Goal: Information Seeking & Learning: Find specific fact

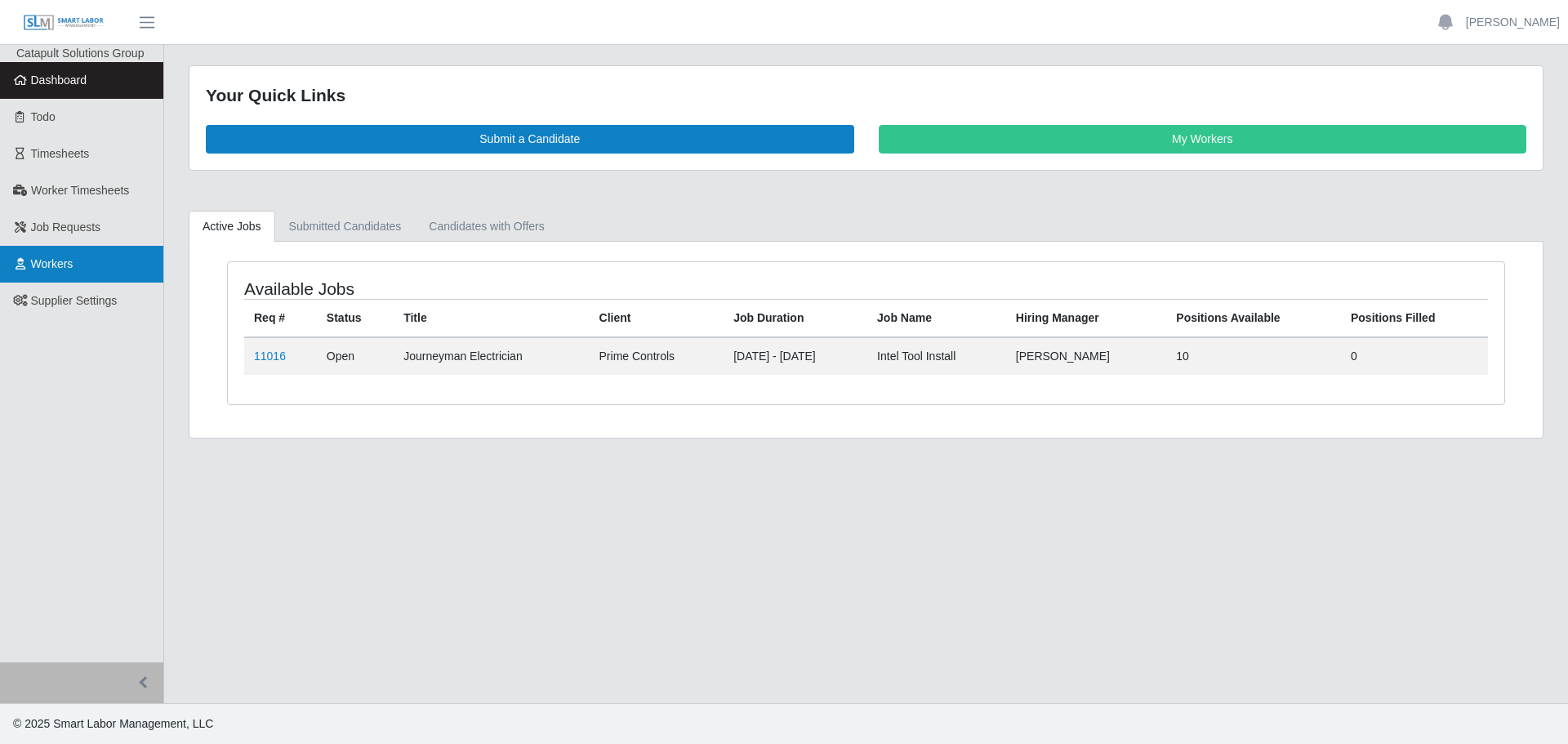
drag, startPoint x: 91, startPoint y: 265, endPoint x: 115, endPoint y: 264, distance: 24.0
click at [91, 263] on link "Workers" at bounding box center [81, 264] width 163 height 37
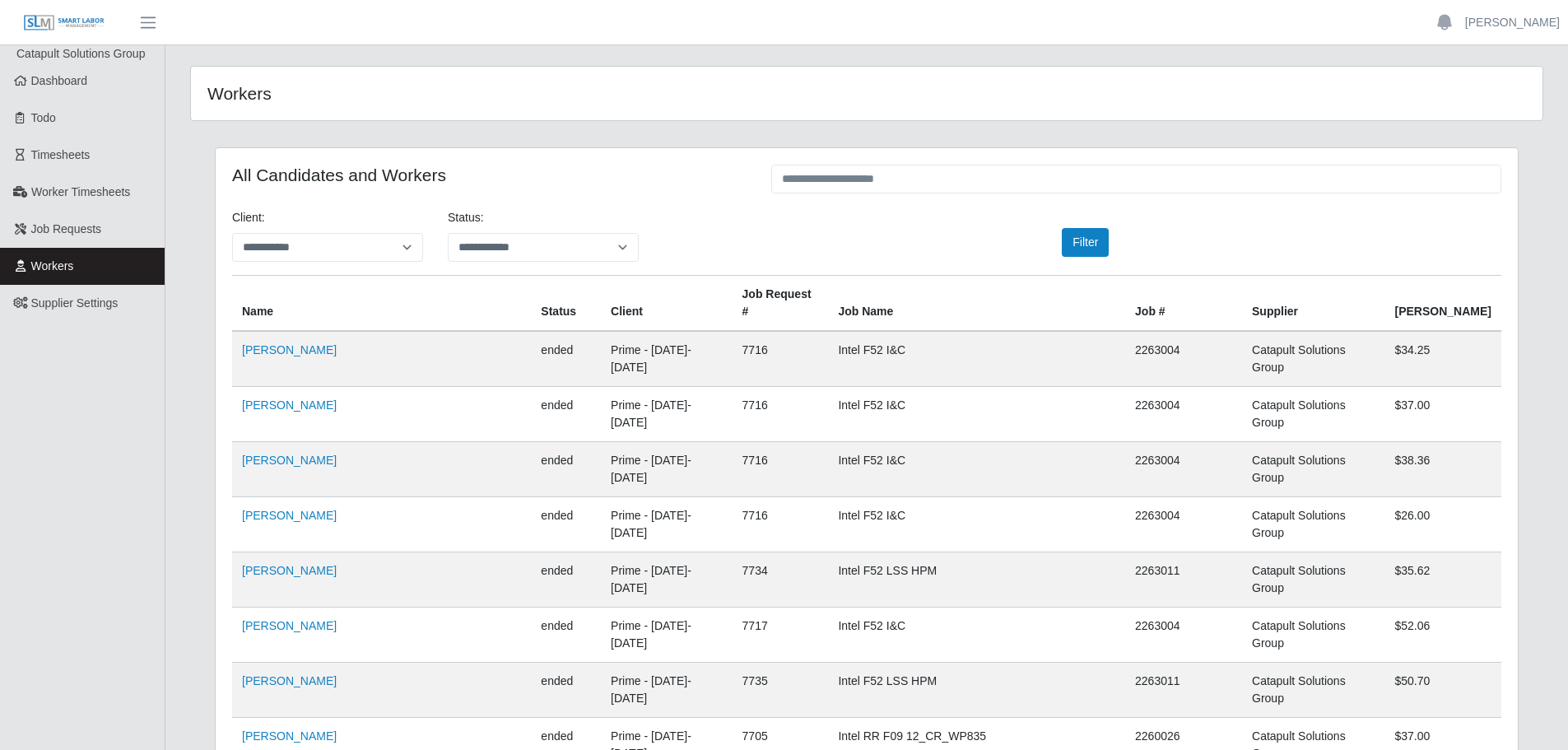
scroll to position [1482, 0]
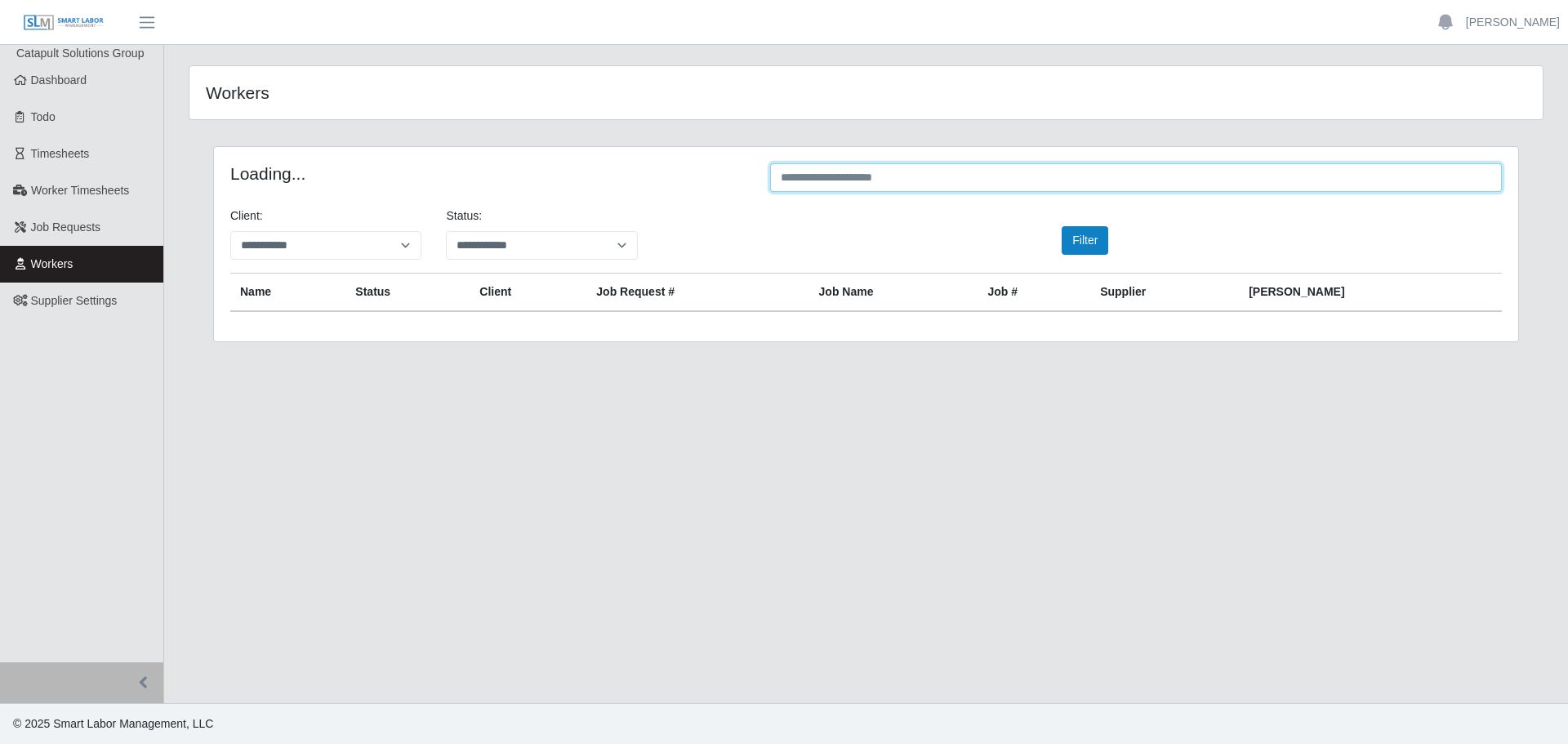
click at [872, 180] on input "text" at bounding box center [1136, 177] width 731 height 29
paste input "**********"
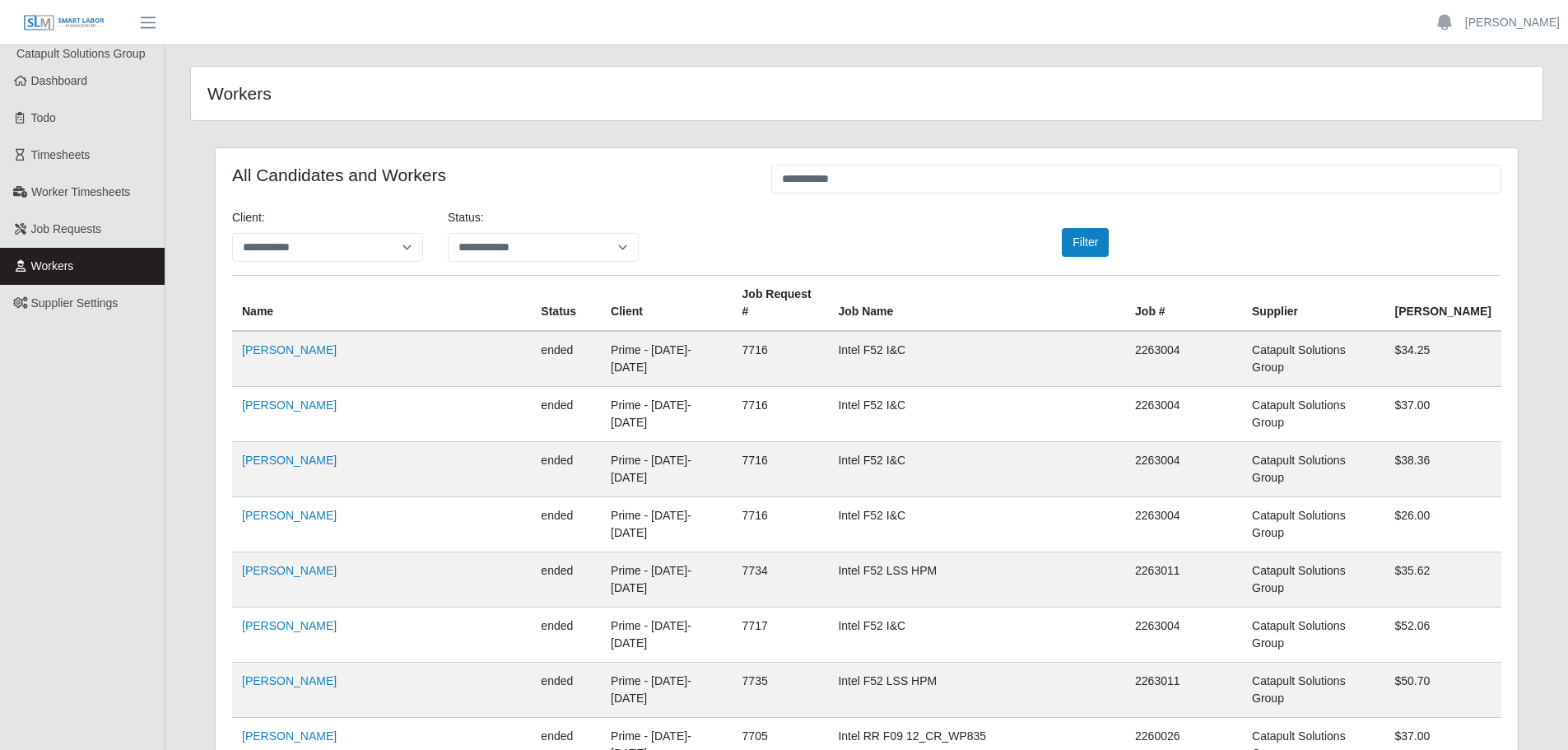
click at [955, 223] on div "**********" at bounding box center [867, 242] width 1293 height 66
click at [922, 184] on input "**********" at bounding box center [1136, 179] width 730 height 29
click at [845, 181] on input "**********" at bounding box center [1136, 179] width 730 height 29
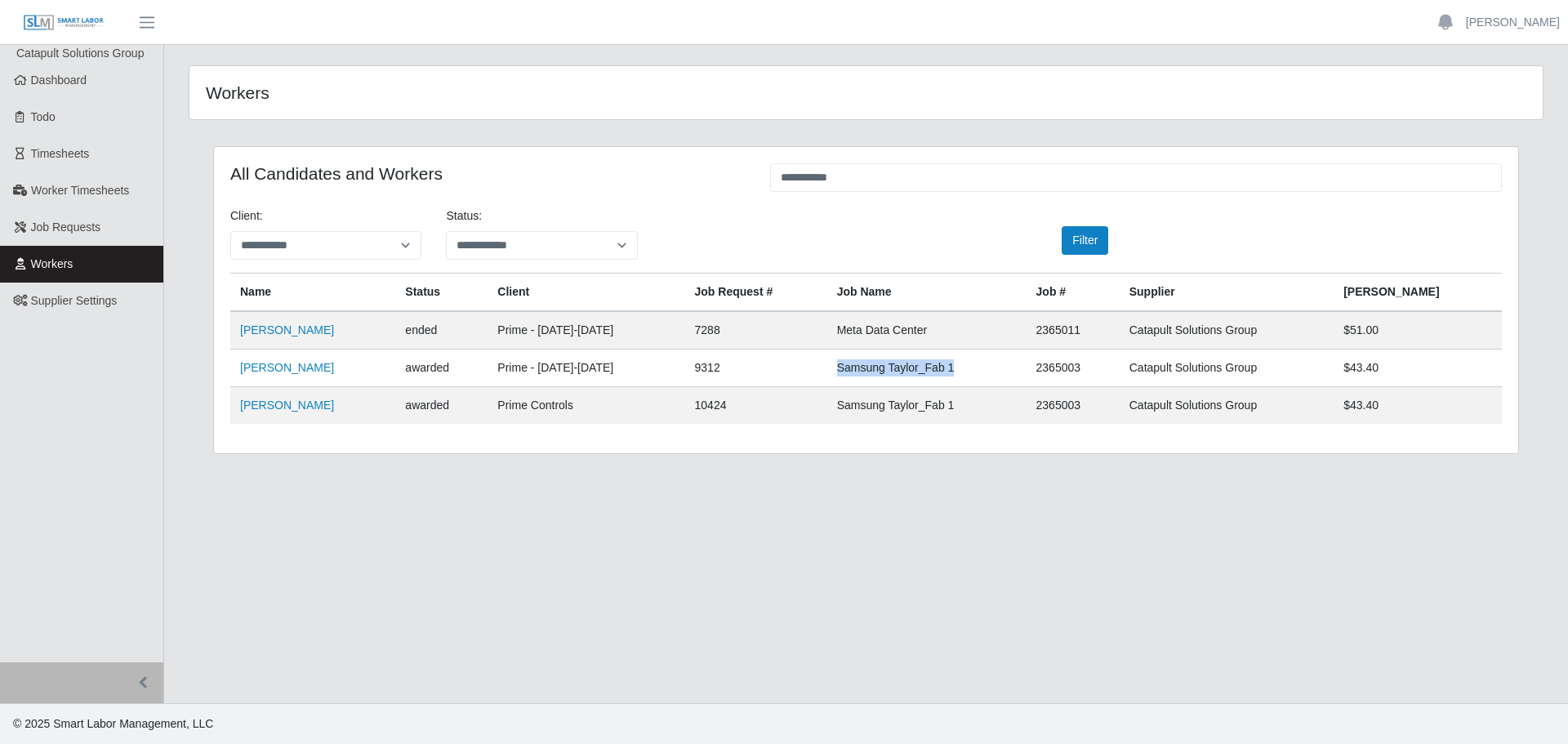
drag, startPoint x: 851, startPoint y: 371, endPoint x: 985, endPoint y: 373, distance: 134.0
click at [985, 373] on td "Samsung Taylor_Fab 1" at bounding box center [927, 367] width 199 height 37
copy td "Samsung Taylor_Fab 1"
drag, startPoint x: 867, startPoint y: 183, endPoint x: 756, endPoint y: 186, distance: 111.0
click at [756, 186] on div "**********" at bounding box center [866, 178] width 1296 height 32
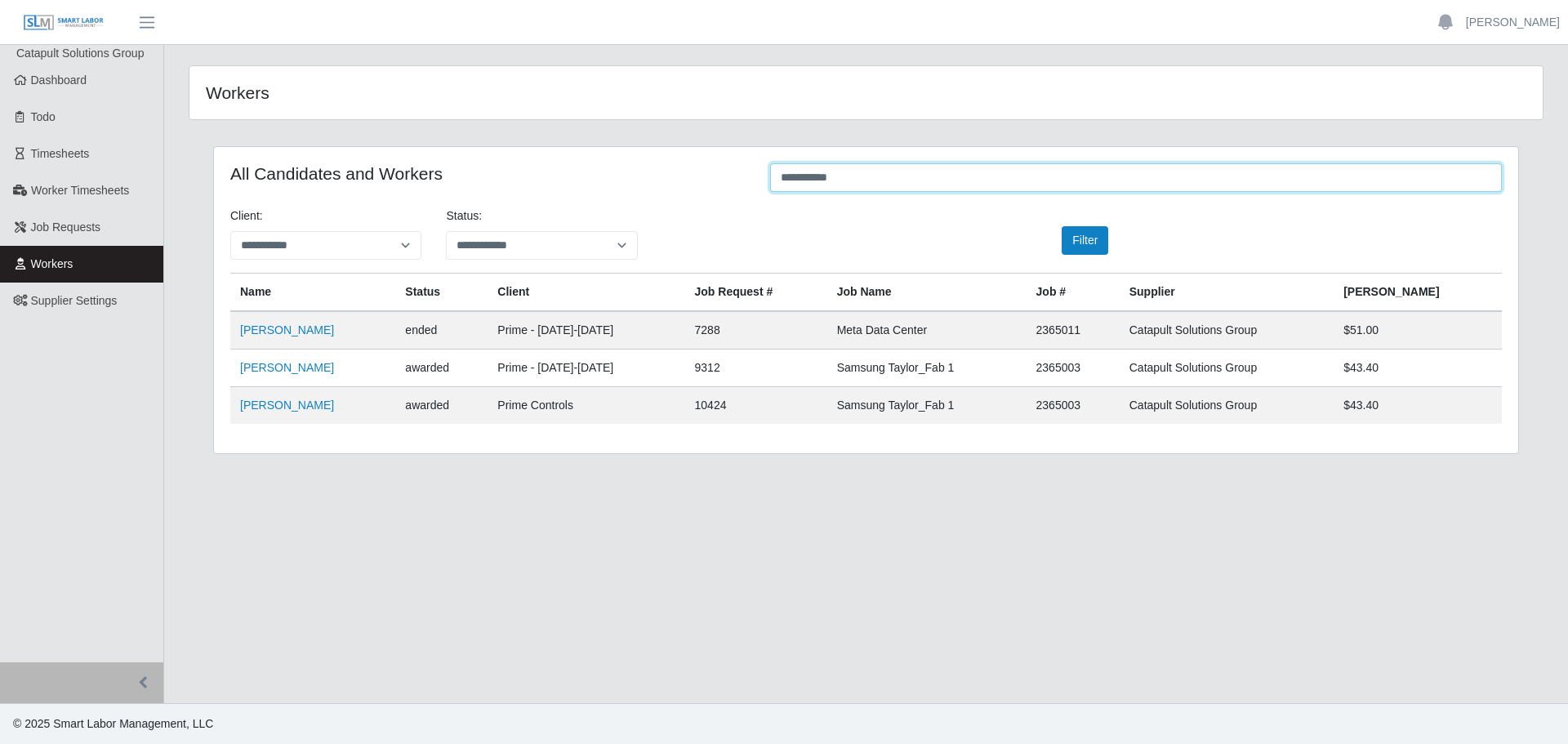
paste input "****"
drag, startPoint x: 880, startPoint y: 171, endPoint x: 777, endPoint y: 186, distance: 104.1
click at [777, 186] on input "**********" at bounding box center [1136, 177] width 731 height 29
paste input "*"
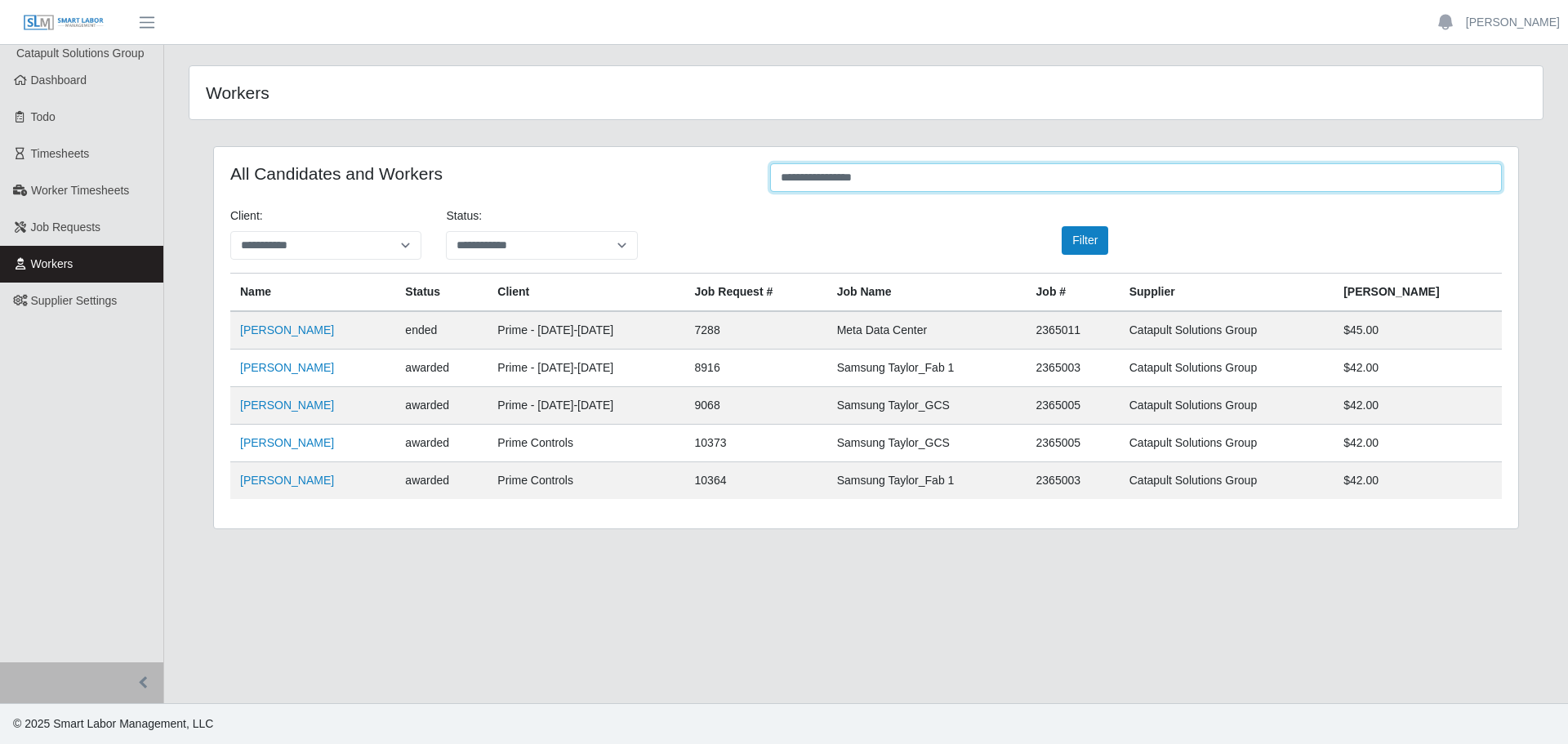
type input "**********"
drag, startPoint x: 485, startPoint y: 414, endPoint x: 594, endPoint y: 416, distance: 109.0
click at [594, 424] on tr "Leonardo Galicia awarded Prime - Monday-Sunday 9068 Samsung Taylor_GCS 2365005 …" at bounding box center [865, 443] width 1272 height 37
drag, startPoint x: 390, startPoint y: 407, endPoint x: 402, endPoint y: 407, distance: 12.0
click at [399, 424] on tr "Leonardo Galicia awarded Prime - Monday-Sunday 9068 Samsung Taylor_GCS 2365005 …" at bounding box center [865, 443] width 1272 height 37
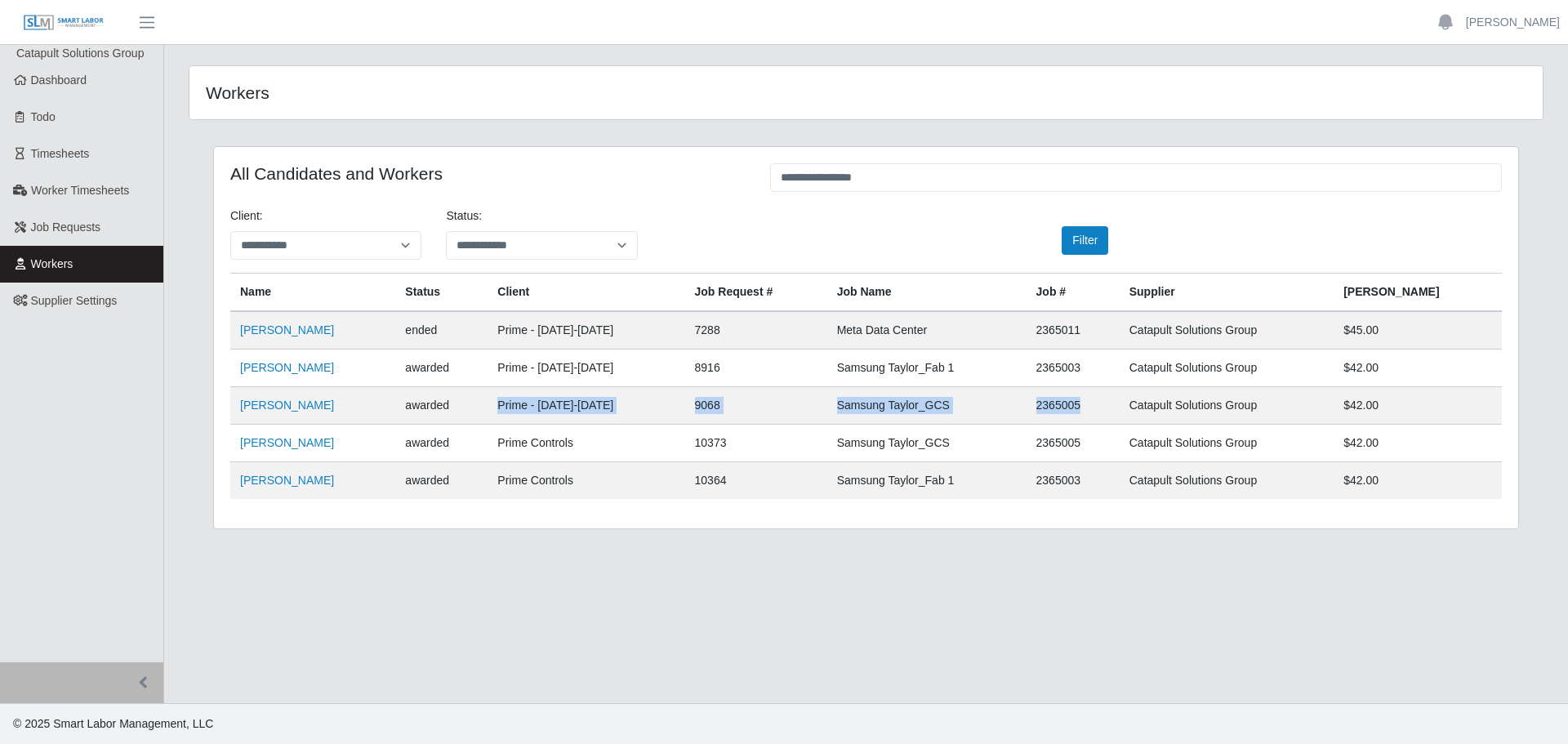
drag, startPoint x: 491, startPoint y: 406, endPoint x: 1143, endPoint y: 397, distance: 652.1
click at [1143, 424] on tr "Leonardo Galicia awarded Prime - Monday-Sunday 9068 Samsung Taylor_GCS 2365005 …" at bounding box center [865, 443] width 1272 height 37
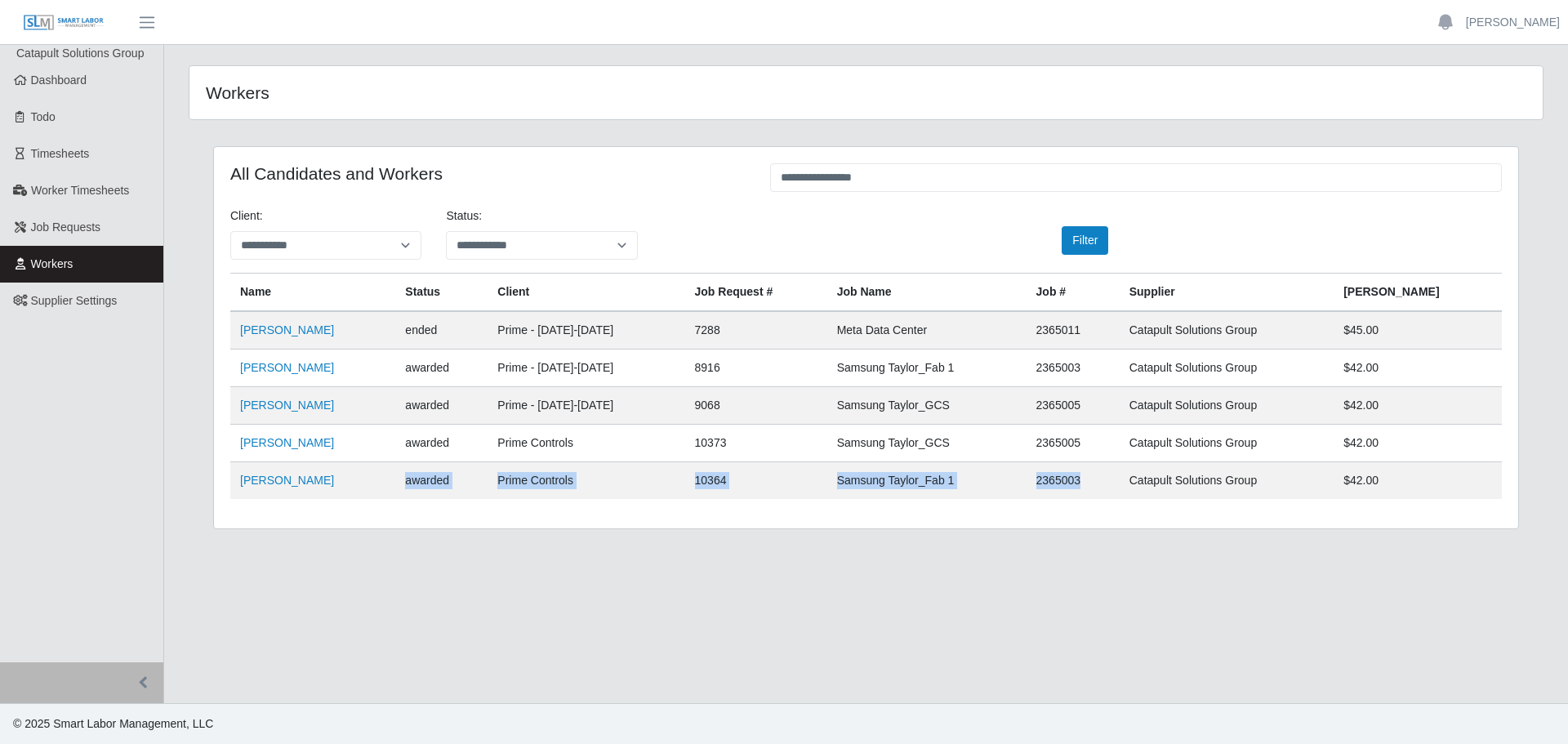
drag, startPoint x: 395, startPoint y: 486, endPoint x: 1131, endPoint y: 483, distance: 736.0
click at [1131, 483] on tr "Leonardo Galicia awarded Prime Controls 10364 Samsung Taylor_Fab 1 2365003 Cata…" at bounding box center [865, 481] width 1272 height 37
click at [1104, 403] on td "2365005" at bounding box center [1073, 405] width 93 height 37
click at [1105, 403] on td "2365005" at bounding box center [1073, 405] width 93 height 37
drag, startPoint x: 865, startPoint y: 404, endPoint x: 1131, endPoint y: 405, distance: 266.0
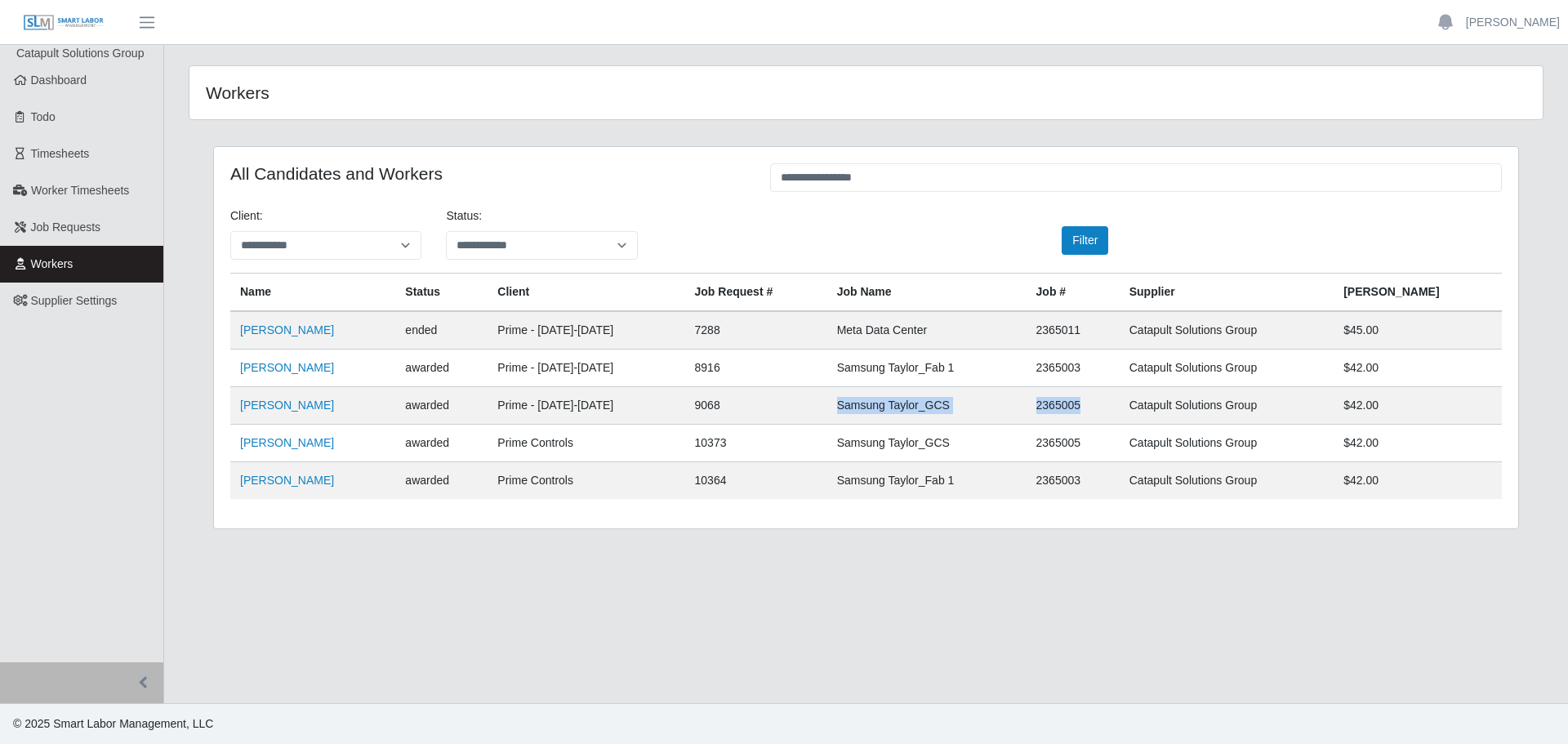
click at [1131, 424] on tr "Leonardo Galicia awarded Prime - Monday-Sunday 9068 Samsung Taylor_GCS 2365005 …" at bounding box center [865, 443] width 1272 height 37
drag, startPoint x: 1034, startPoint y: 482, endPoint x: 1152, endPoint y: 487, distance: 118.1
click at [1152, 487] on tr "Leonardo Galicia awarded Prime Controls 10364 Samsung Taylor_Fab 1 2365003 Cata…" at bounding box center [865, 481] width 1272 height 37
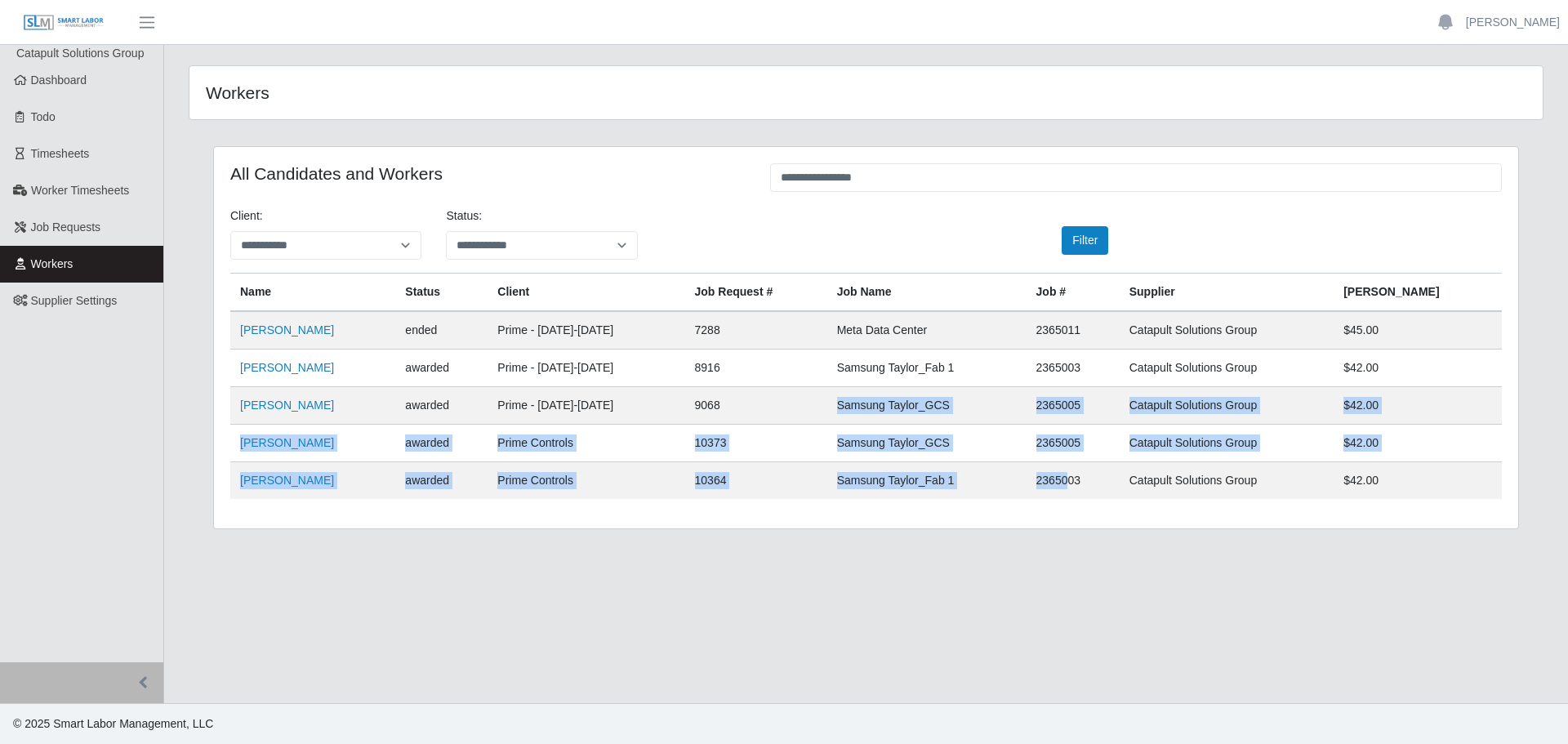
drag, startPoint x: 871, startPoint y: 392, endPoint x: 1114, endPoint y: 491, distance: 262.4
click at [1114, 491] on tbody "Leonardo Galicia ended Prime - Saturday-Friday 7288 Meta Data Center 2365011 Ca…" at bounding box center [865, 405] width 1272 height 187
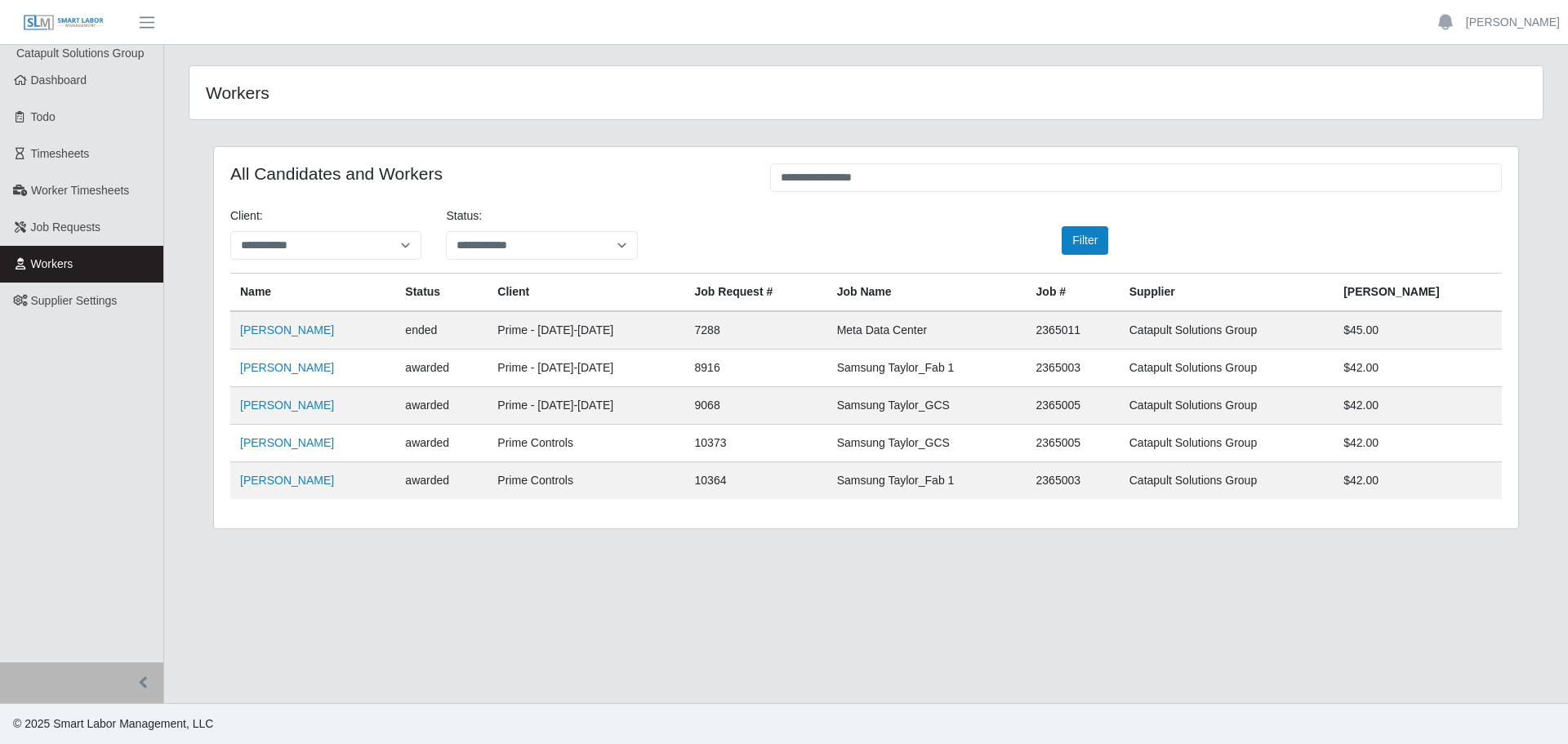
click at [1120, 481] on td "2365003" at bounding box center [1073, 481] width 93 height 37
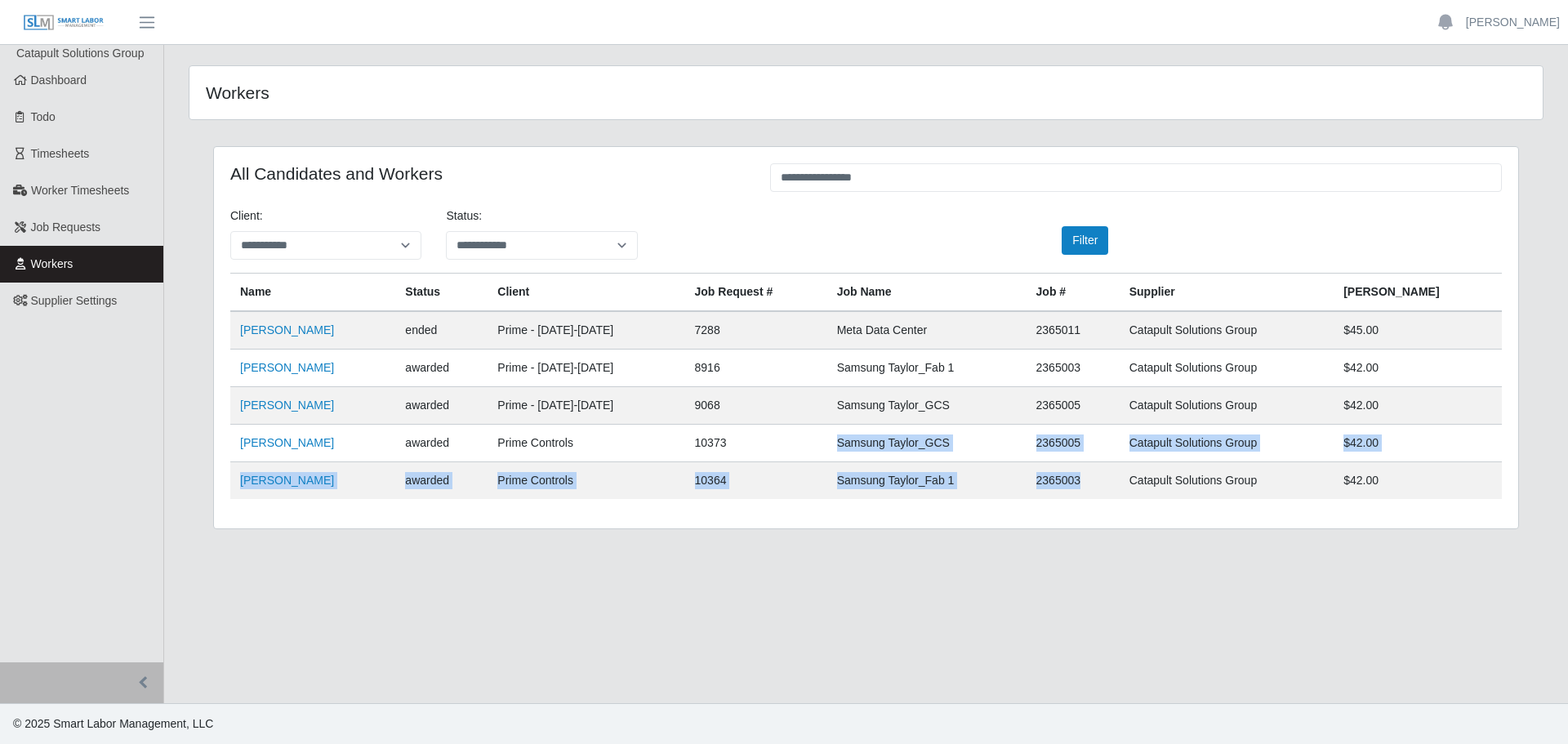
drag, startPoint x: 1129, startPoint y: 481, endPoint x: 870, endPoint y: 447, distance: 261.2
click at [870, 447] on tbody "Leonardo Galicia ended Prime - Saturday-Friday 7288 Meta Data Center 2365011 Ca…" at bounding box center [865, 405] width 1272 height 187
click at [886, 496] on td "Samsung Taylor_Fab 1" at bounding box center [927, 481] width 199 height 37
drag, startPoint x: 417, startPoint y: 447, endPoint x: 1003, endPoint y: 464, distance: 586.2
click at [1000, 465] on tbody "Leonardo Galicia ended Prime - Saturday-Friday 7288 Meta Data Center 2365011 Ca…" at bounding box center [865, 405] width 1272 height 187
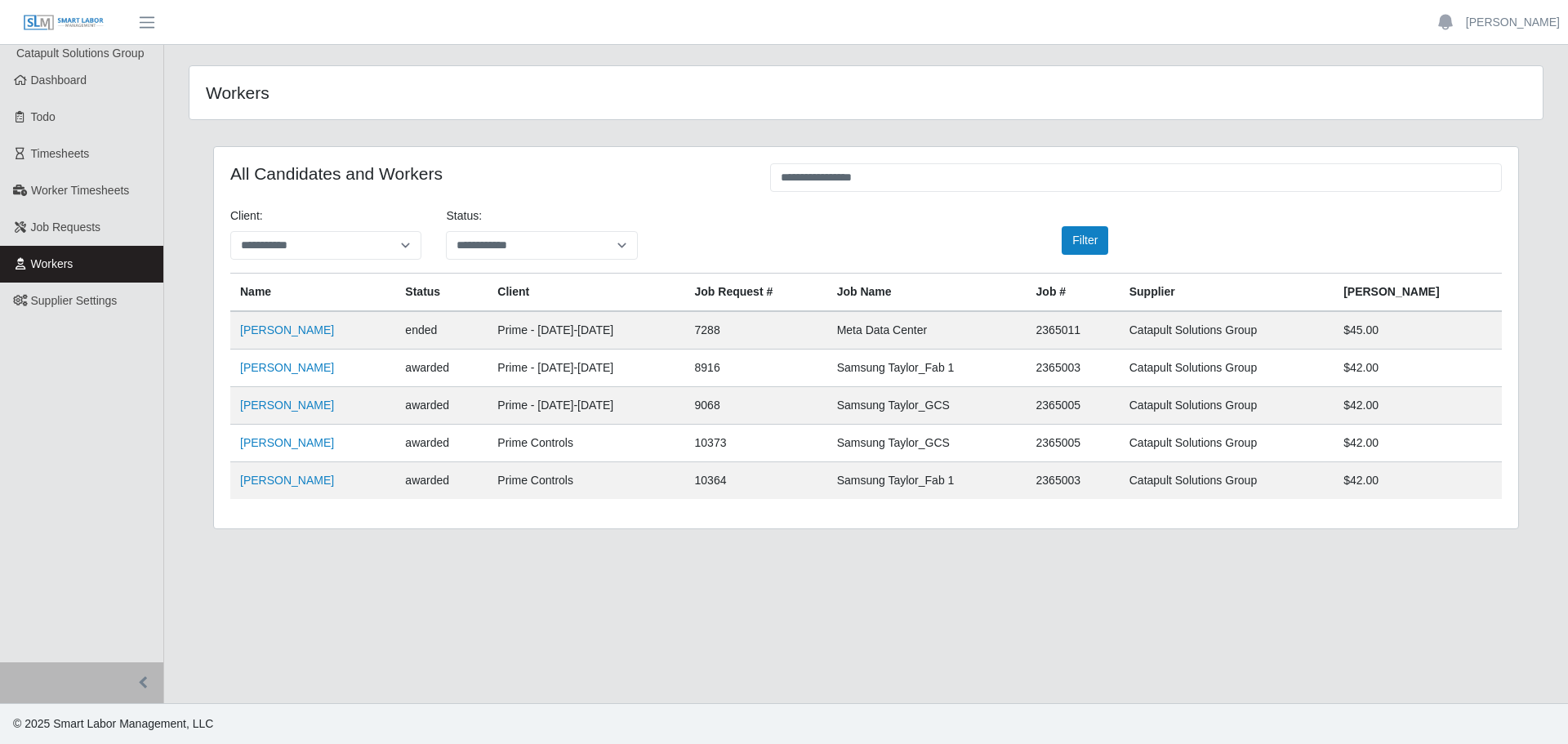
click at [1021, 397] on td "Samsung Taylor_GCS" at bounding box center [927, 405] width 199 height 37
click at [1272, 37] on header "Enrique Cerda Account Settings Logout" at bounding box center [784, 23] width 1568 height 45
